Goal: Find specific page/section: Find specific page/section

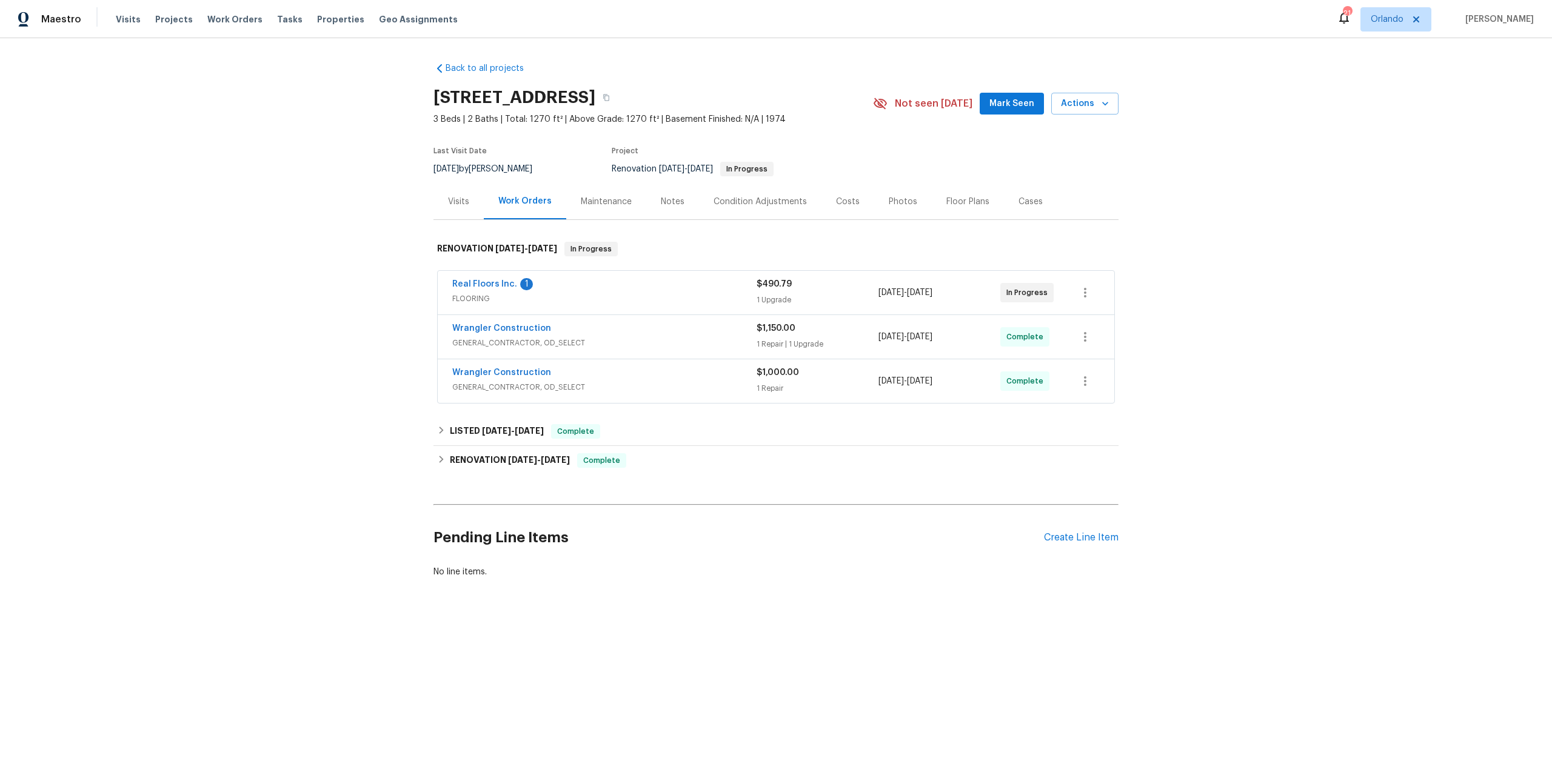
click at [603, 368] on div "Wrangler Construction" at bounding box center [604, 374] width 305 height 15
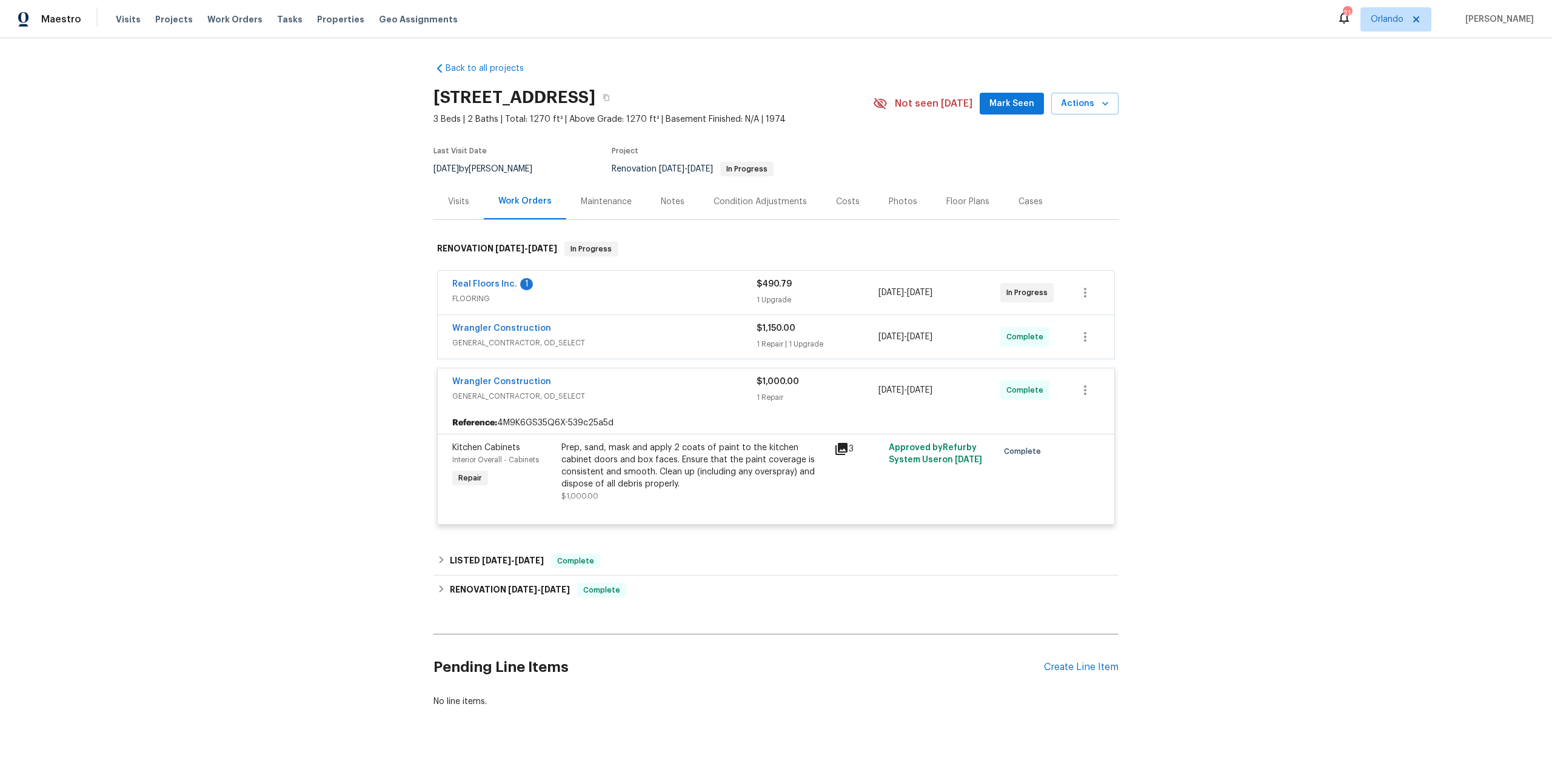
click at [841, 446] on icon at bounding box center [841, 449] width 12 height 12
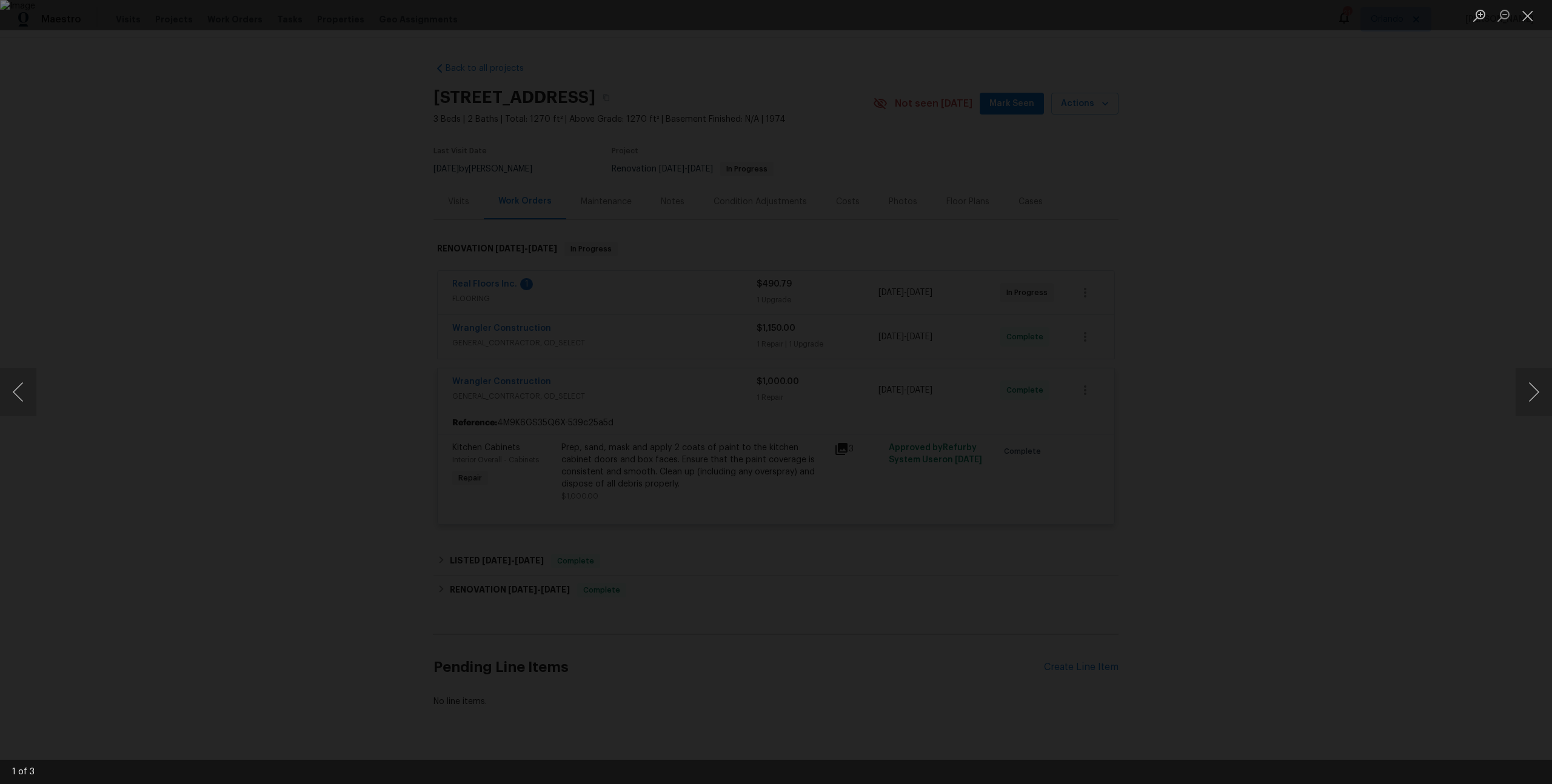
click at [324, 425] on div "Lightbox" at bounding box center [776, 392] width 1552 height 784
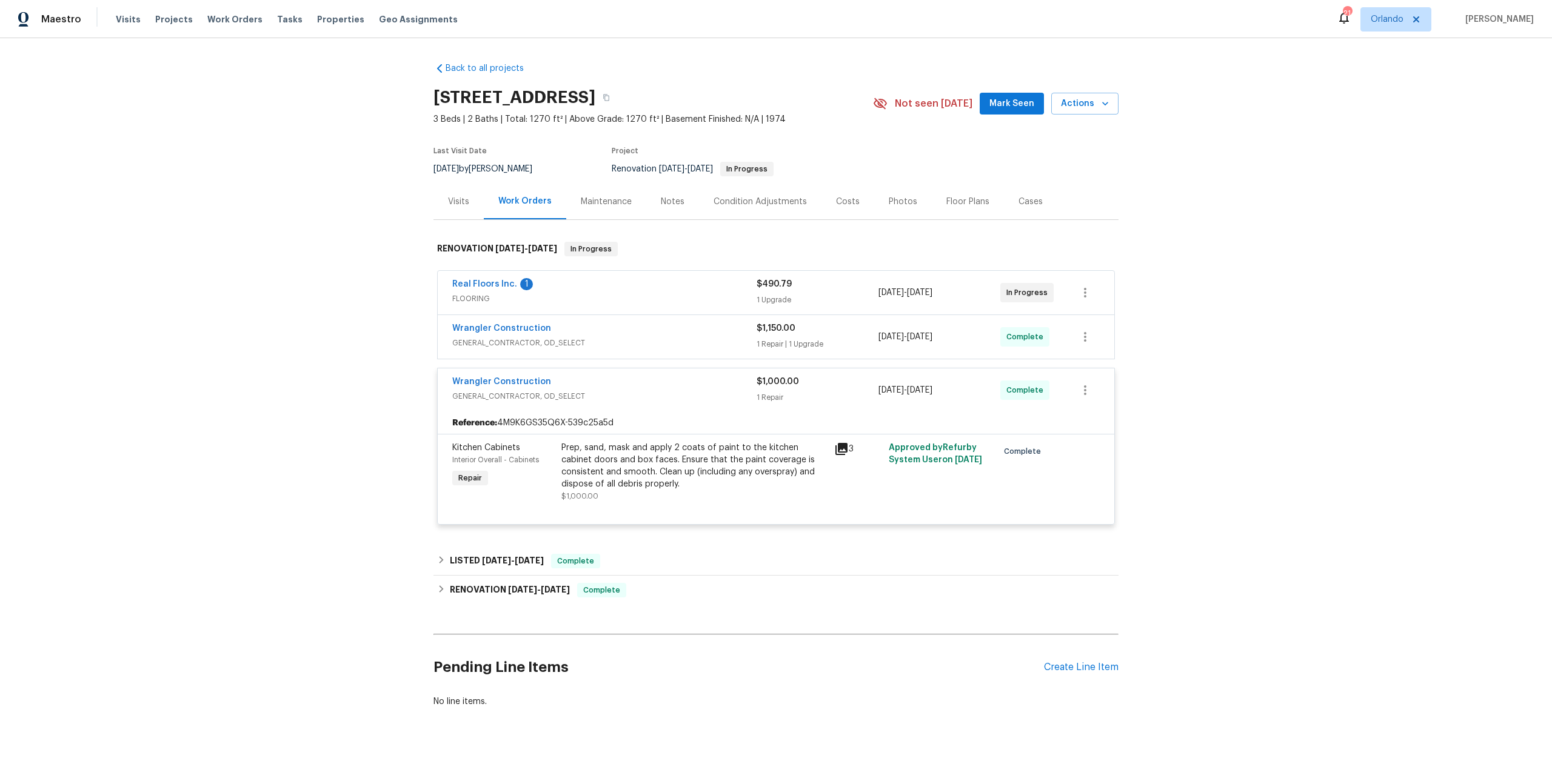
click at [687, 344] on span "GENERAL_CONTRACTOR, OD_SELECT" at bounding box center [604, 343] width 305 height 12
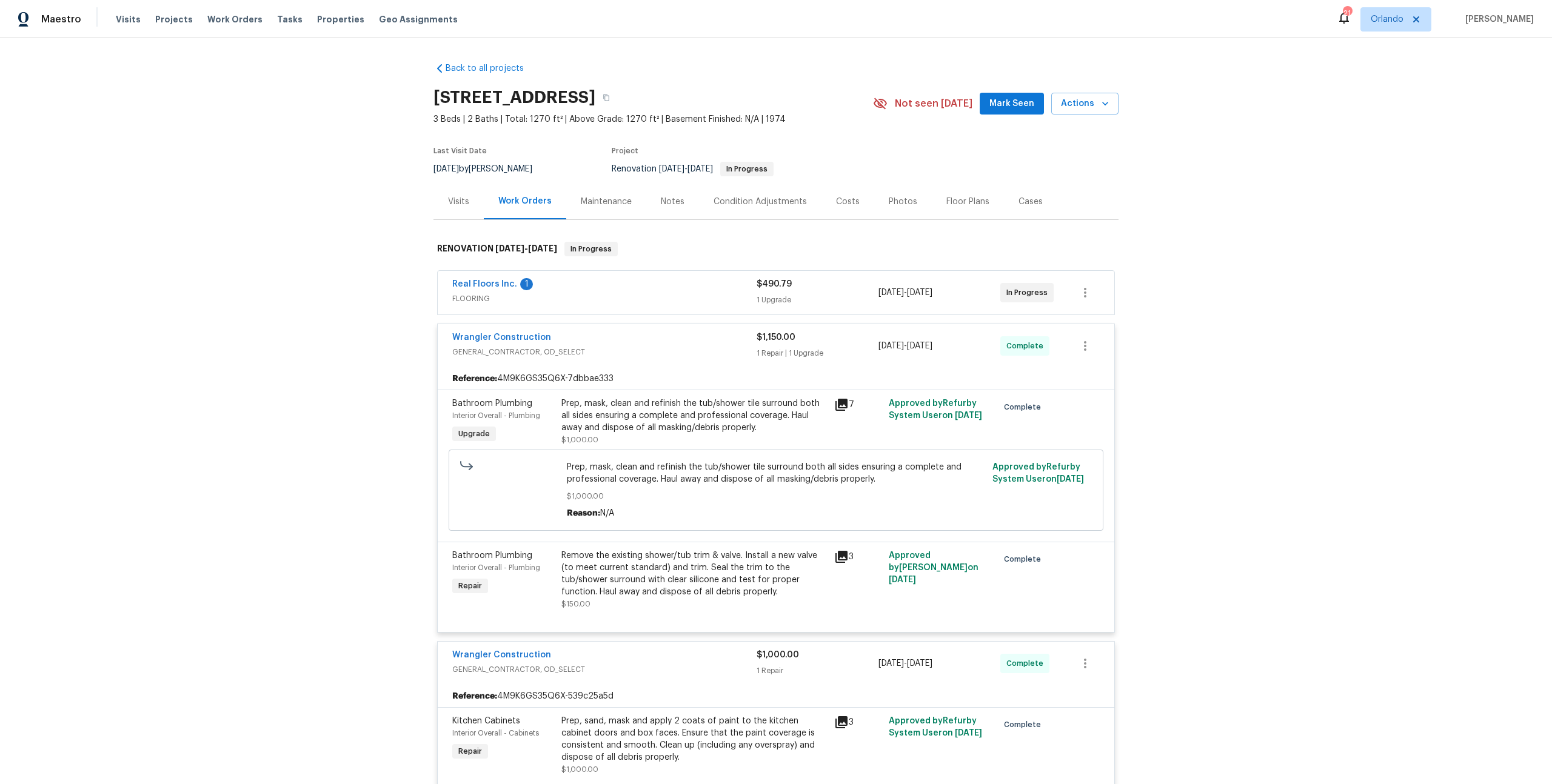
click at [724, 344] on div "Wrangler Construction" at bounding box center [604, 338] width 305 height 15
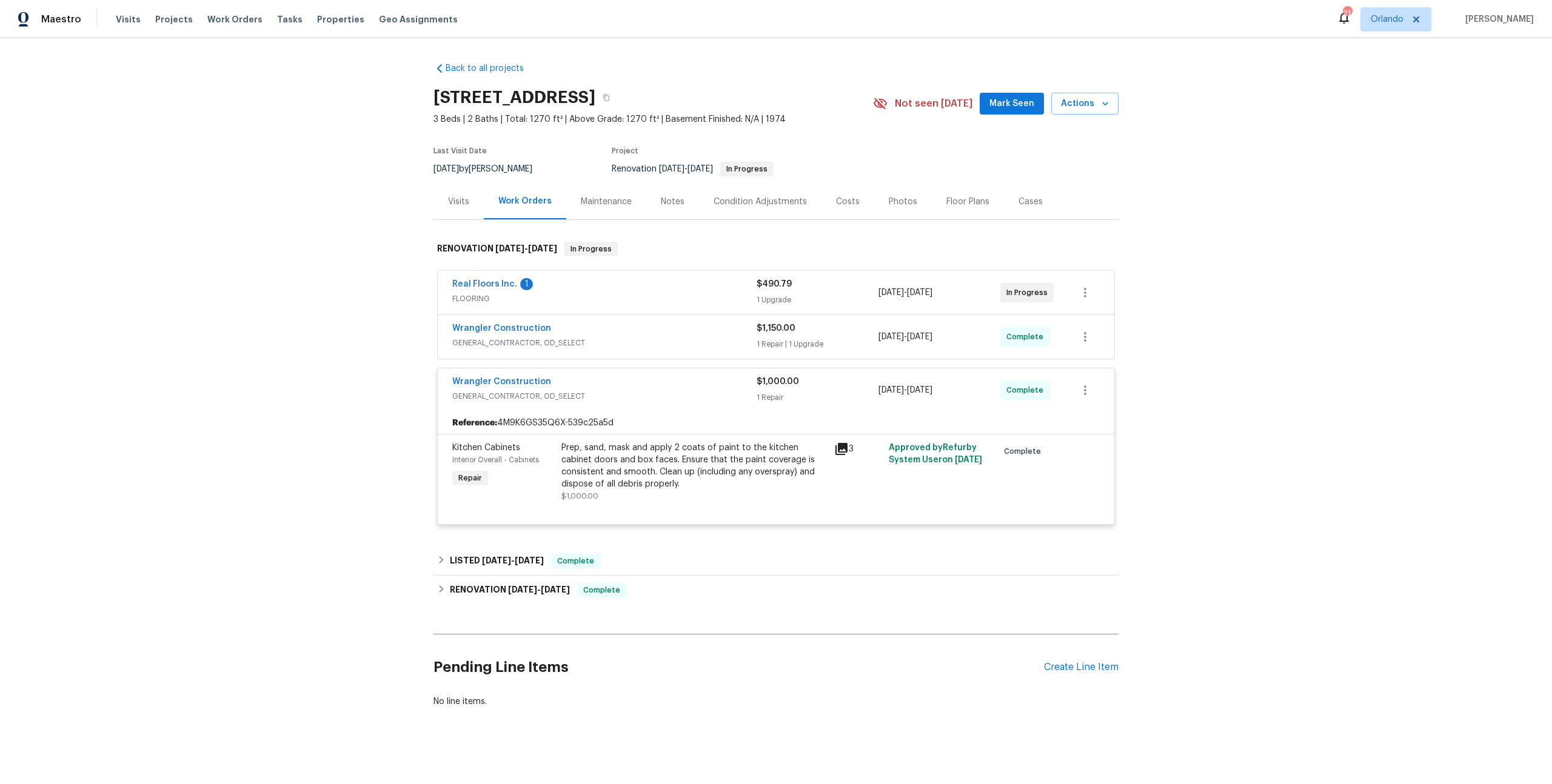
click at [690, 381] on div "Wrangler Construction" at bounding box center [604, 382] width 305 height 15
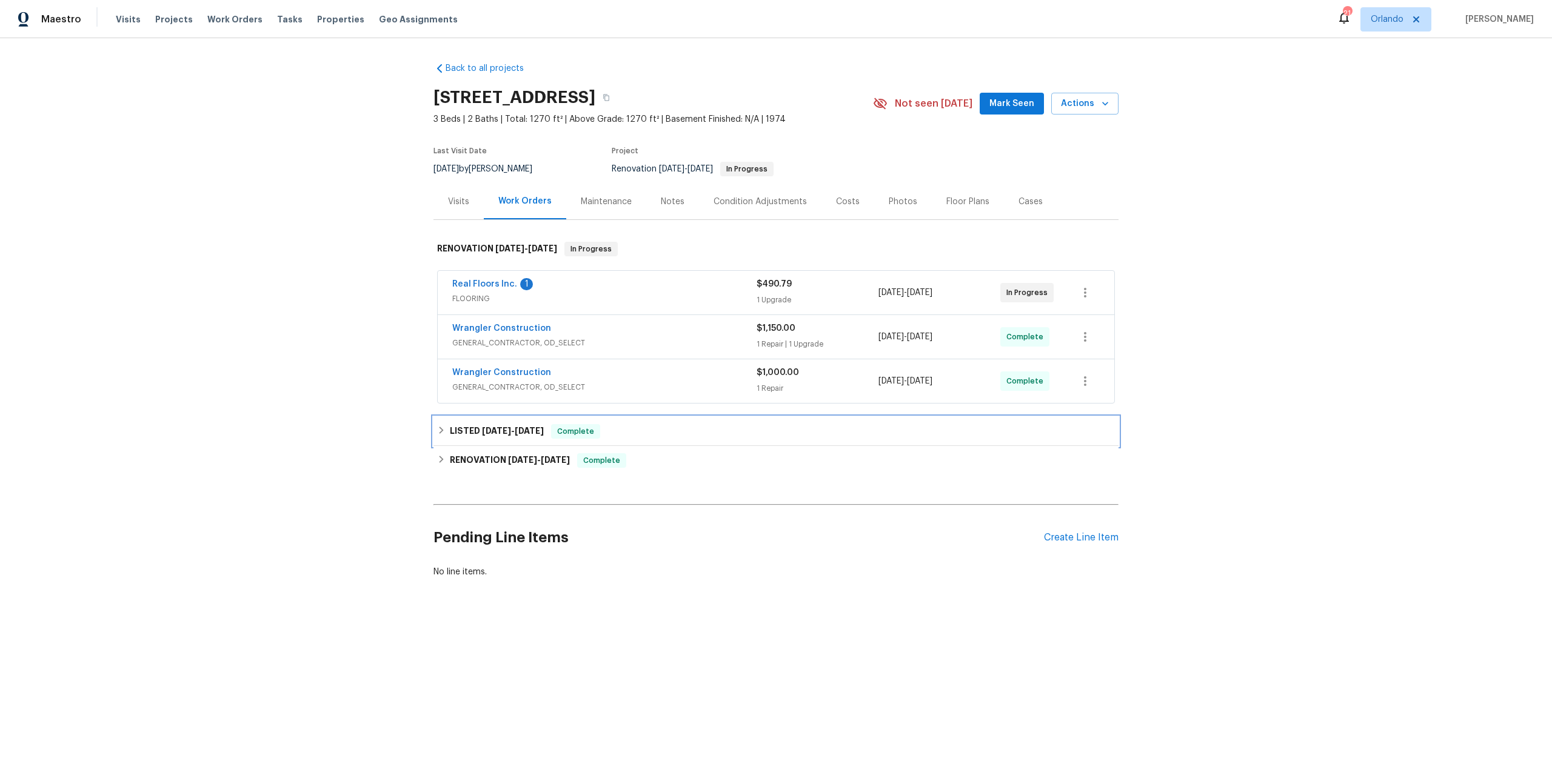
click at [500, 438] on h6 "LISTED [DATE] - [DATE]" at bounding box center [497, 431] width 94 height 15
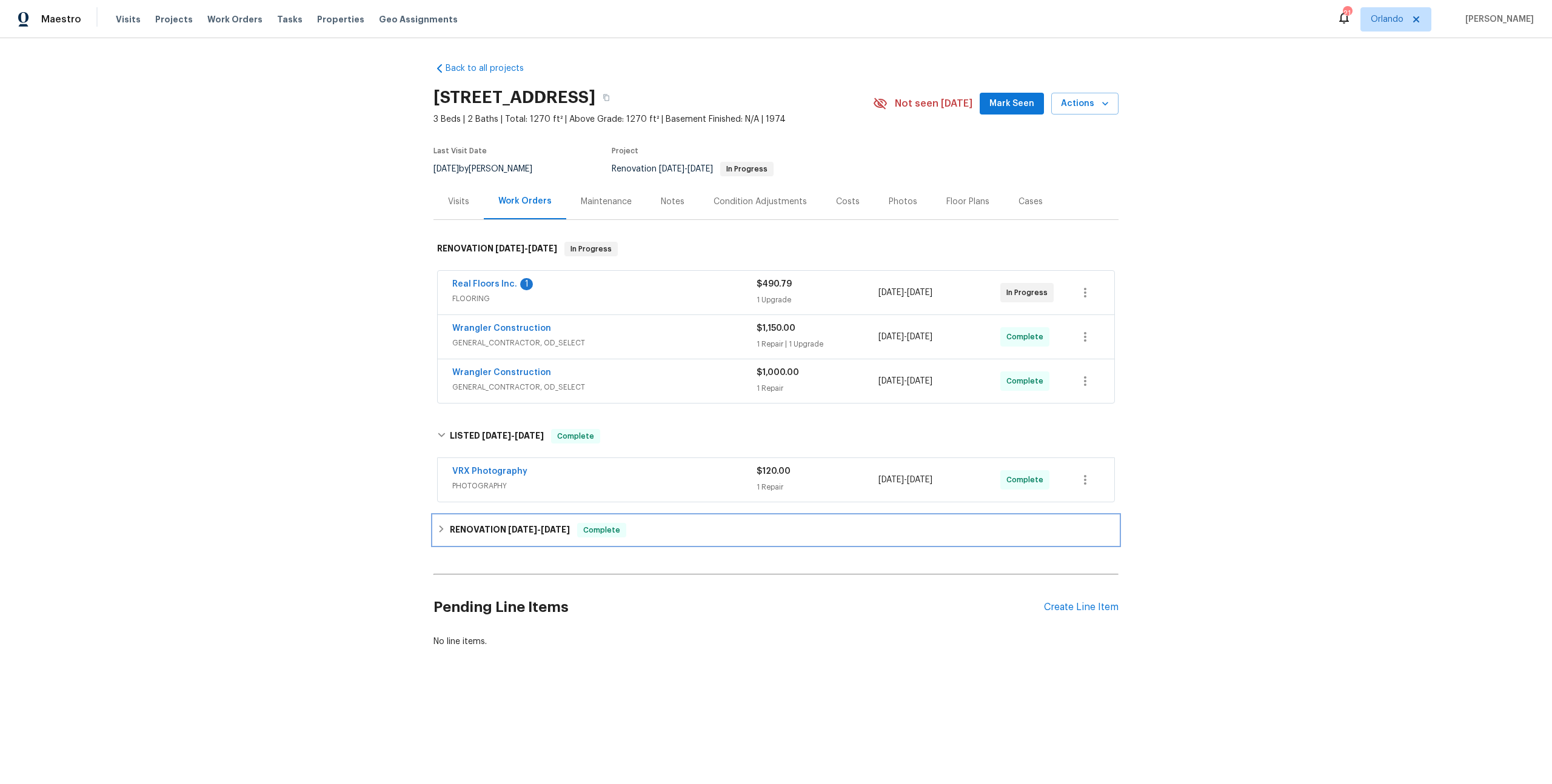
click at [538, 530] on span "[DATE] - [DATE]" at bounding box center [539, 530] width 62 height 9
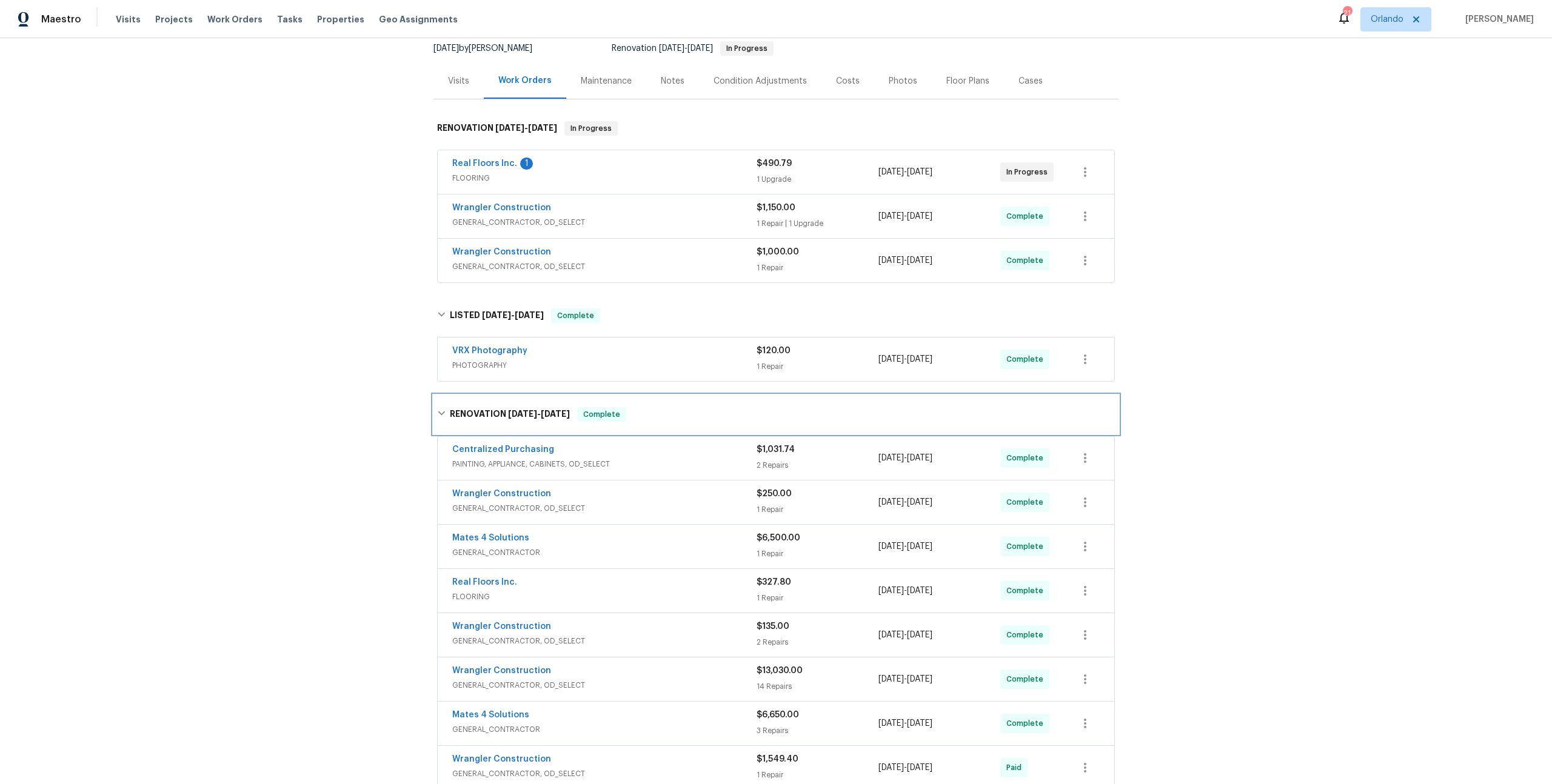
scroll to position [183, 0]
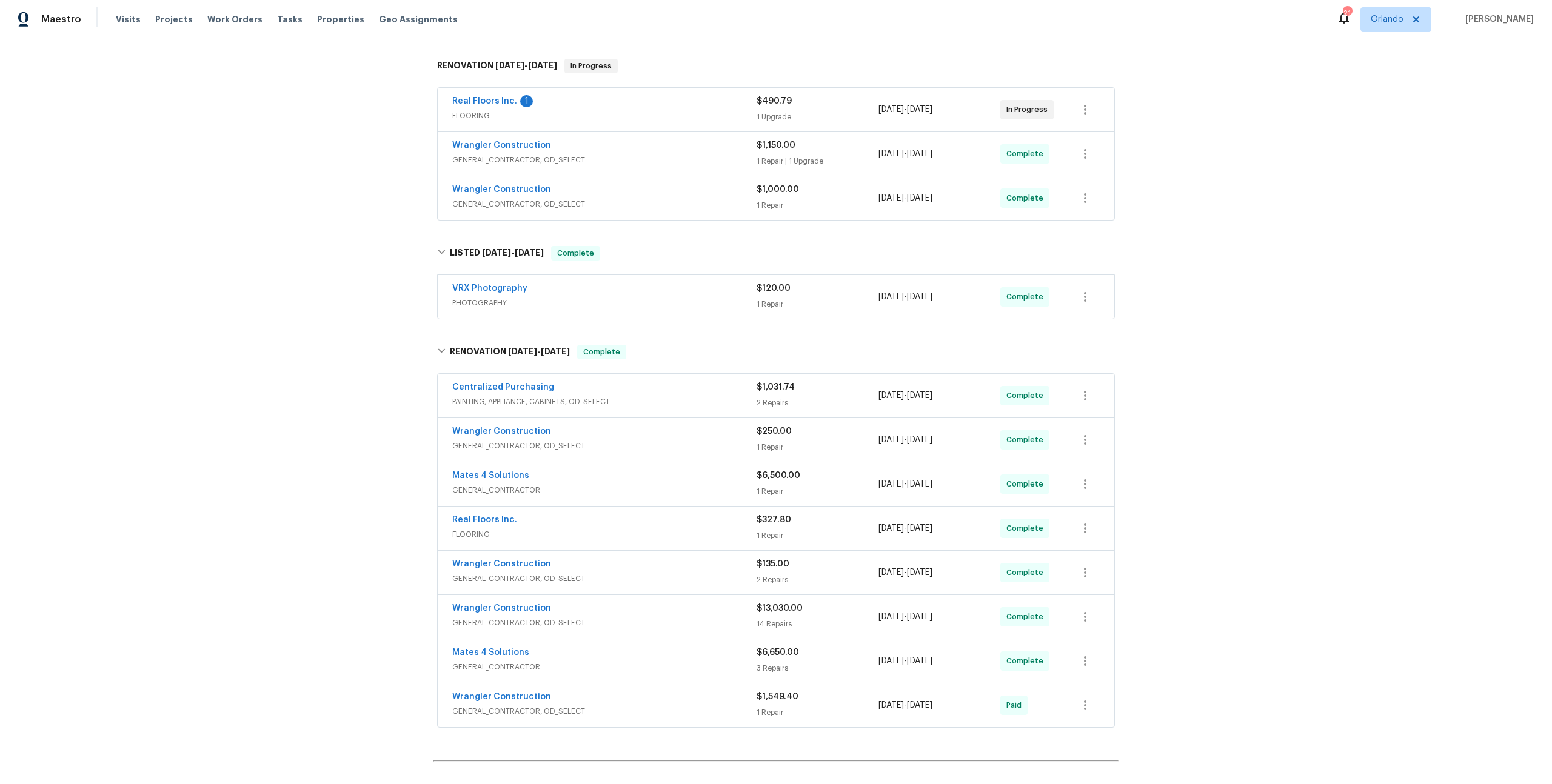
click at [689, 400] on span "PAINTING, APPLIANCE, CABINETS, OD_SELECT" at bounding box center [604, 402] width 305 height 12
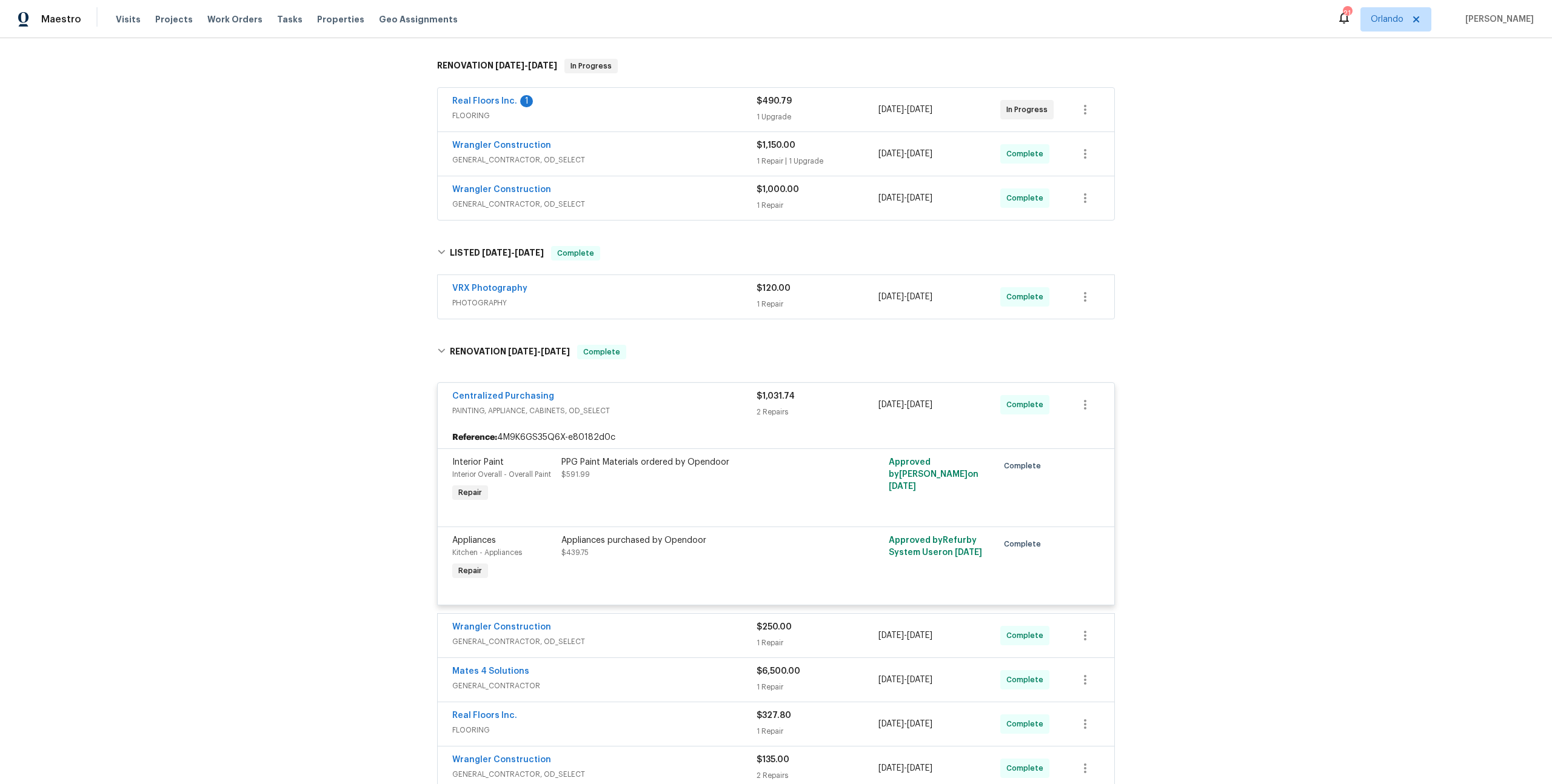
click at [695, 398] on div "Centralized Purchasing" at bounding box center [604, 397] width 305 height 15
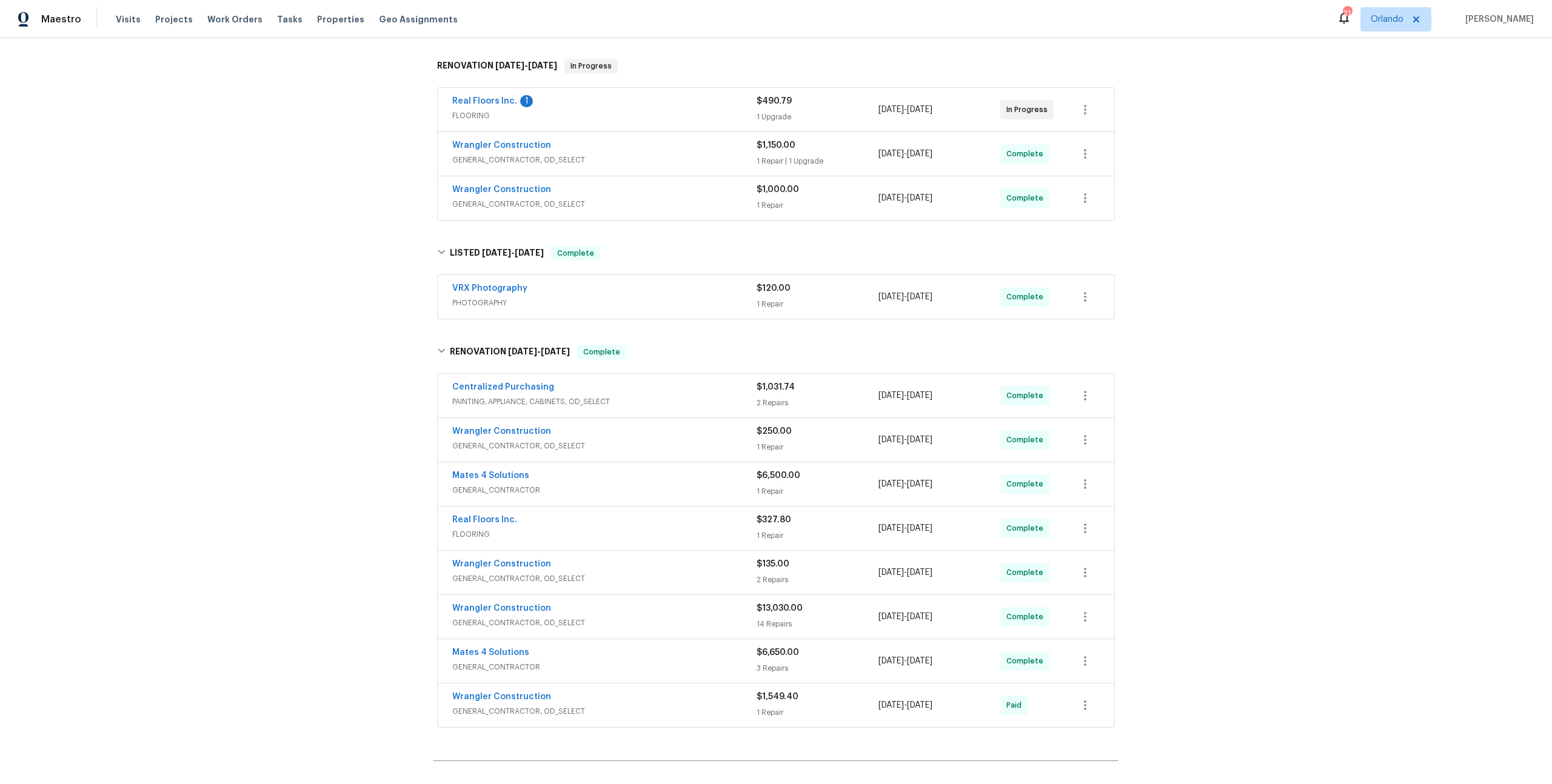
click at [677, 145] on div "Wrangler Construction" at bounding box center [604, 147] width 305 height 15
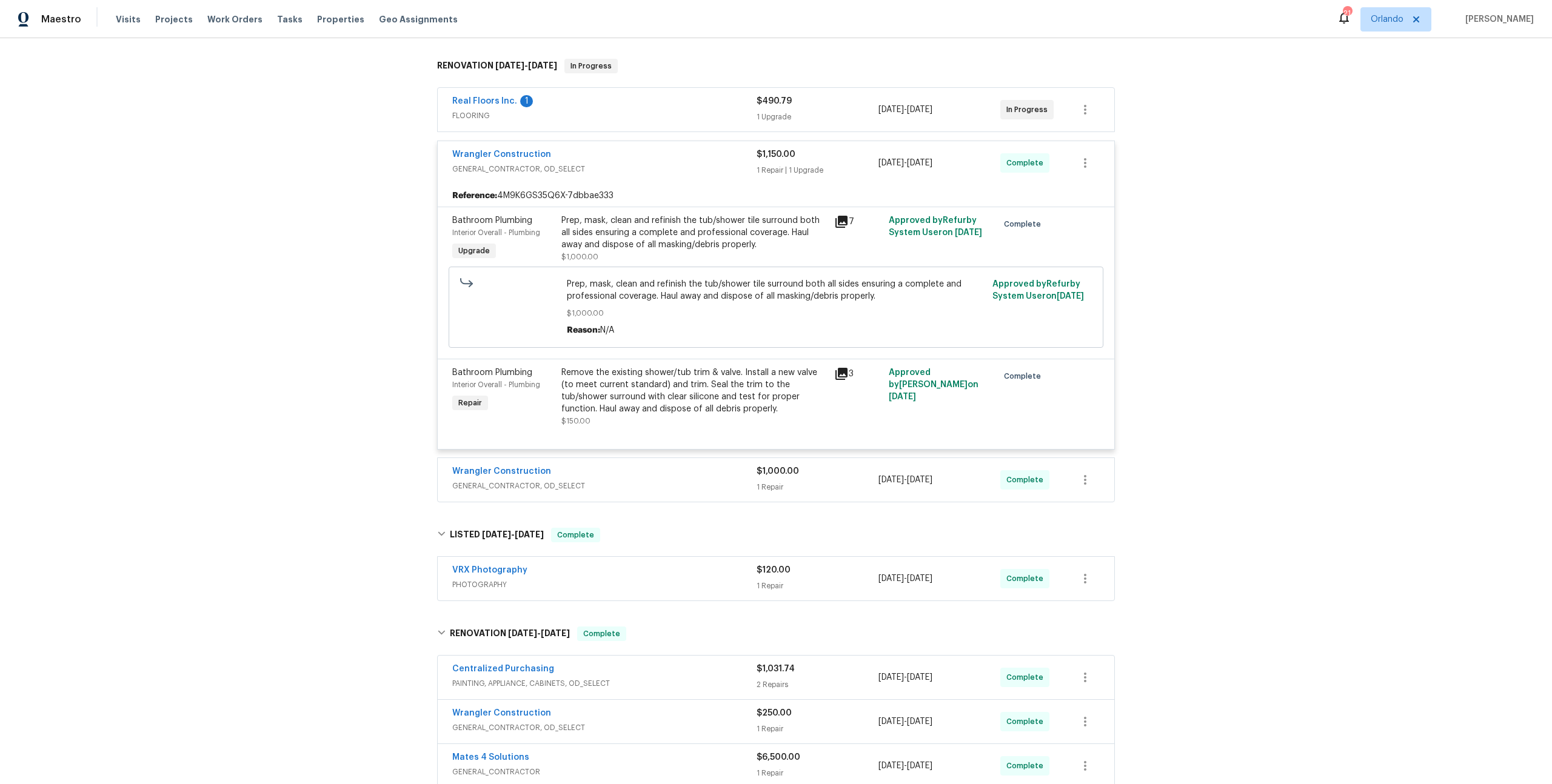
click at [676, 168] on span "GENERAL_CONTRACTOR, OD_SELECT" at bounding box center [604, 169] width 305 height 12
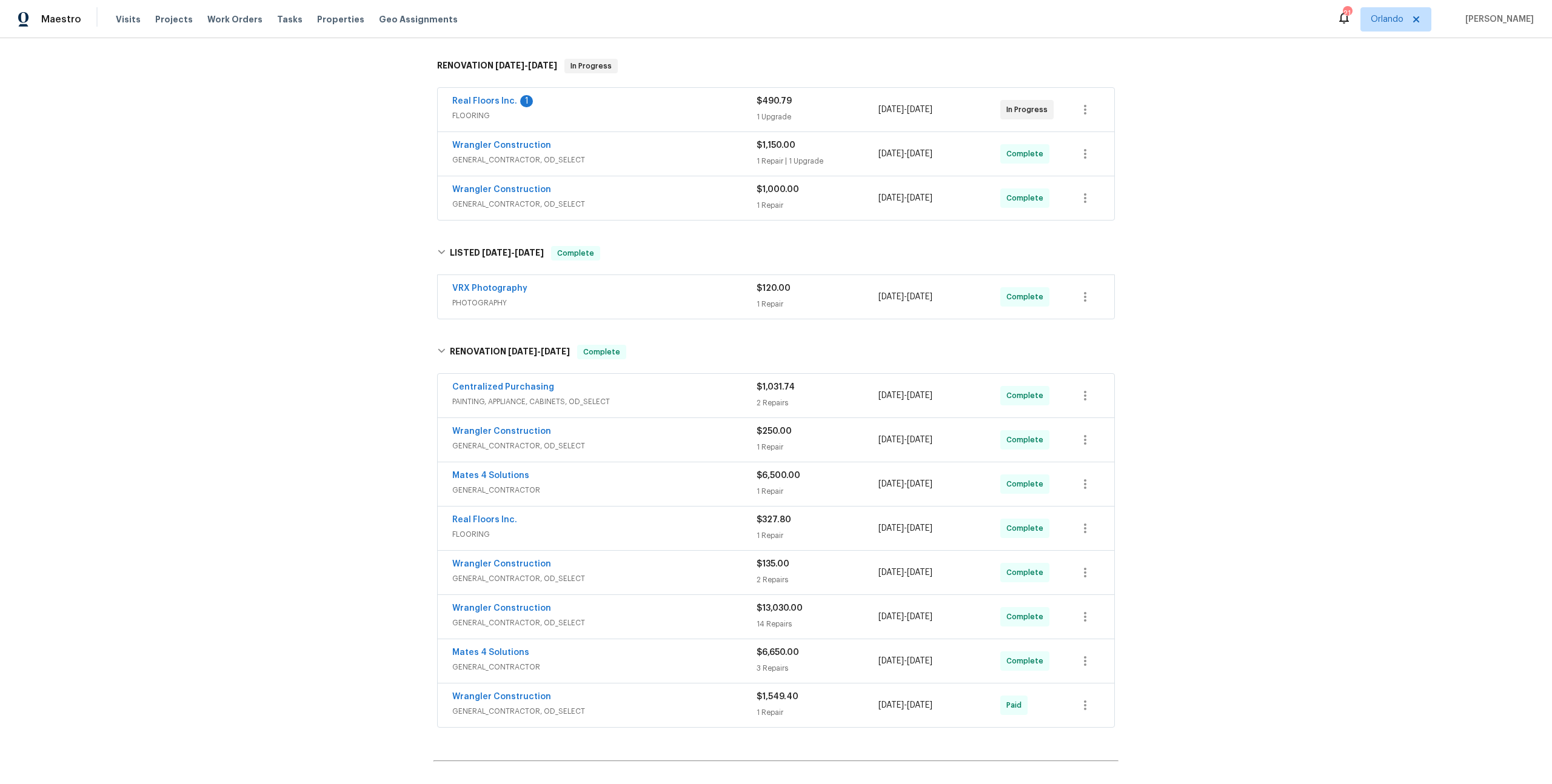
click at [666, 205] on span "GENERAL_CONTRACTOR, OD_SELECT" at bounding box center [604, 205] width 305 height 12
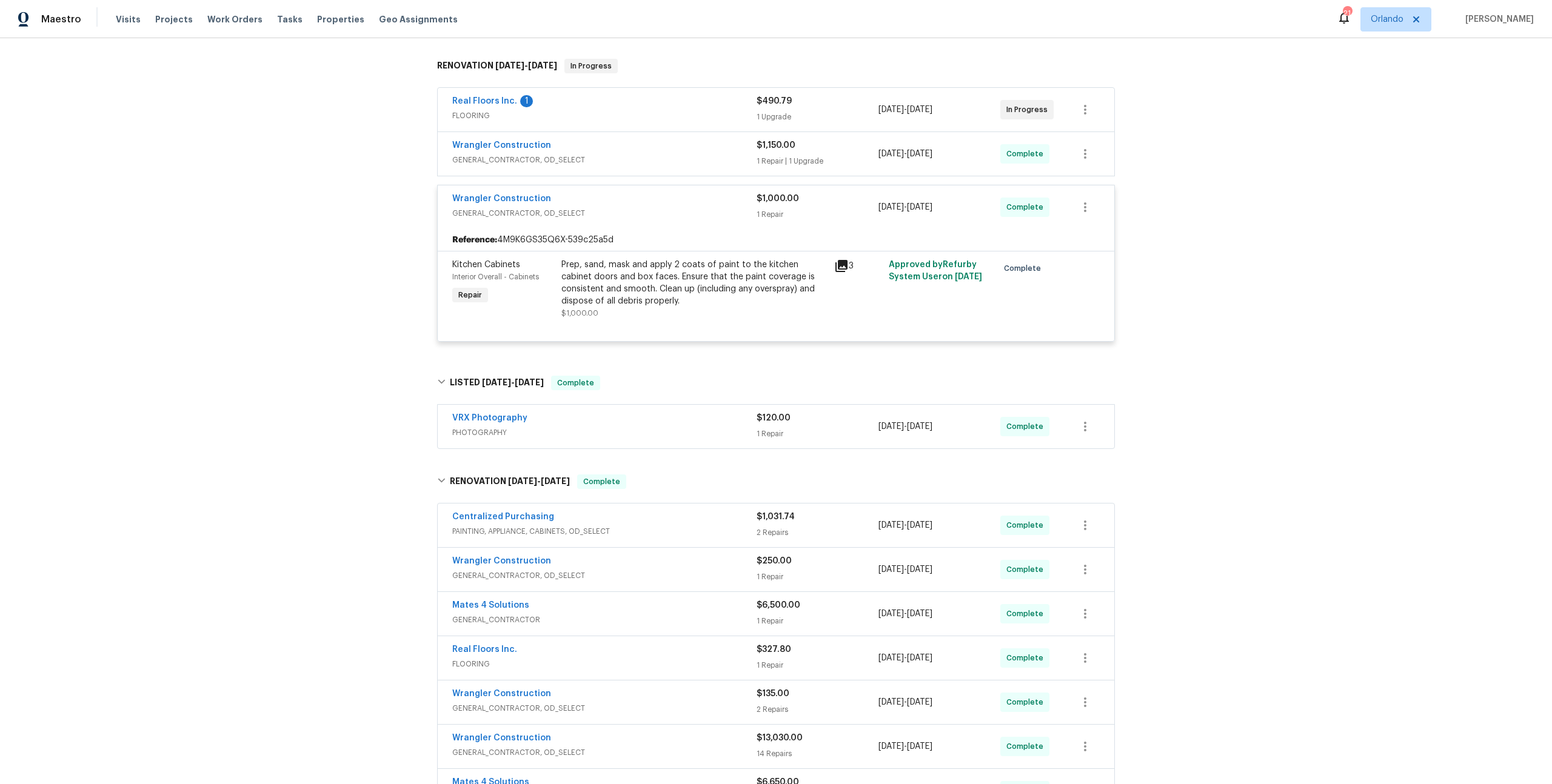
click at [840, 262] on icon at bounding box center [841, 266] width 12 height 12
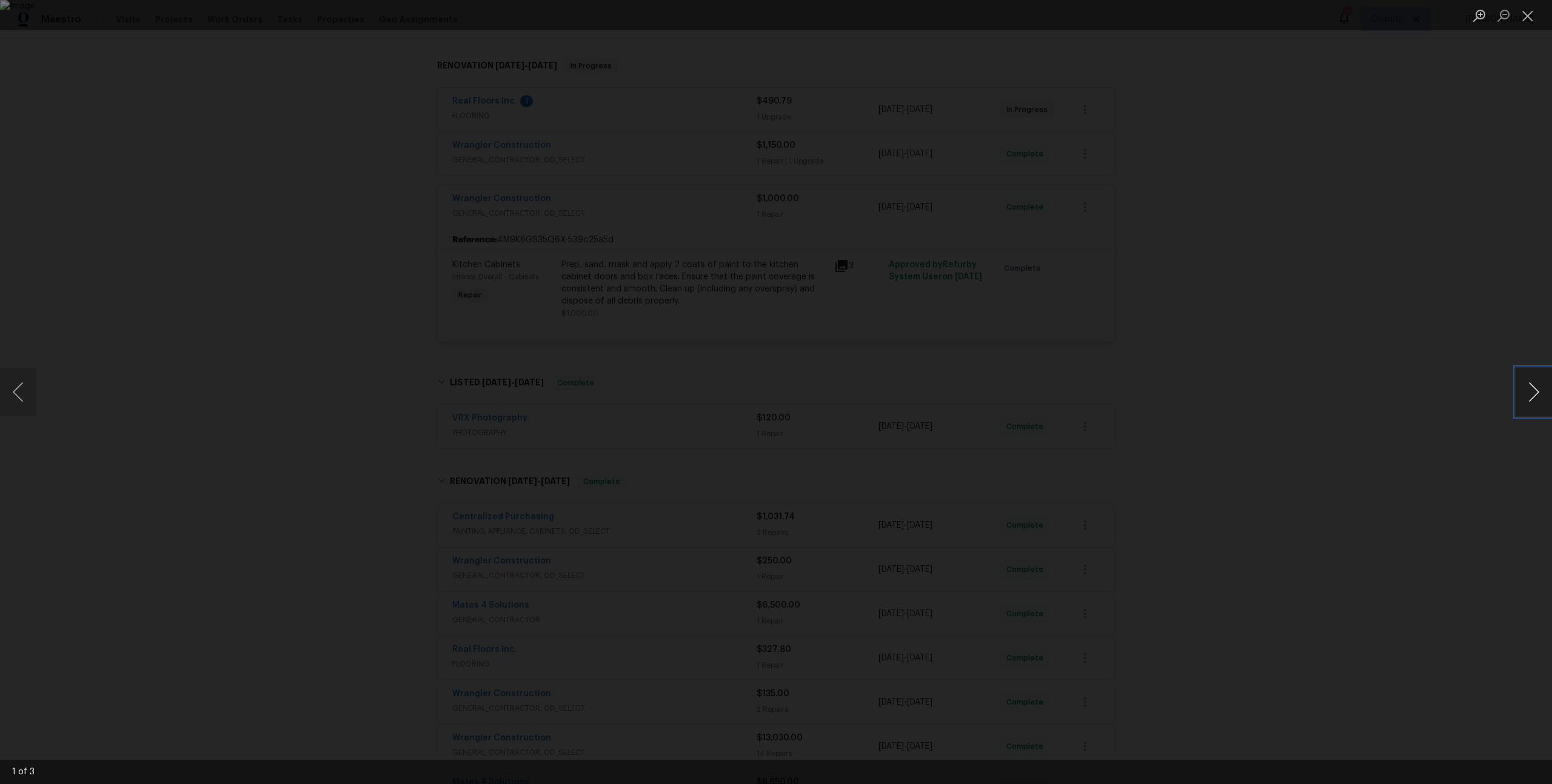
click at [1536, 391] on button "Next image" at bounding box center [1534, 392] width 36 height 49
click at [1347, 382] on div "Lightbox" at bounding box center [776, 392] width 1552 height 784
